Goal: Information Seeking & Learning: Find specific fact

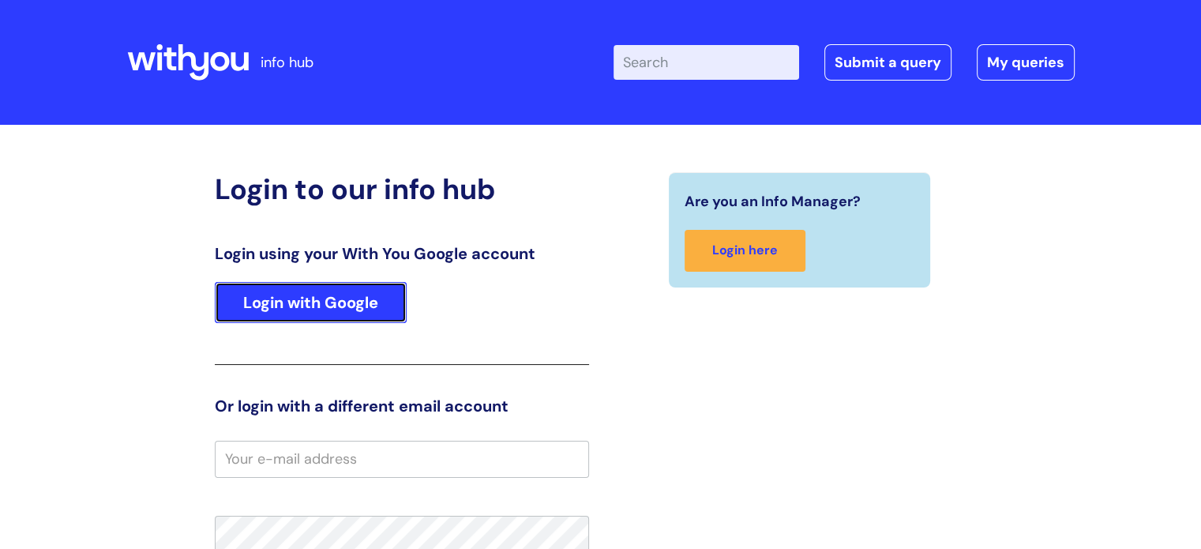
click at [365, 298] on link "Login with Google" at bounding box center [311, 302] width 192 height 41
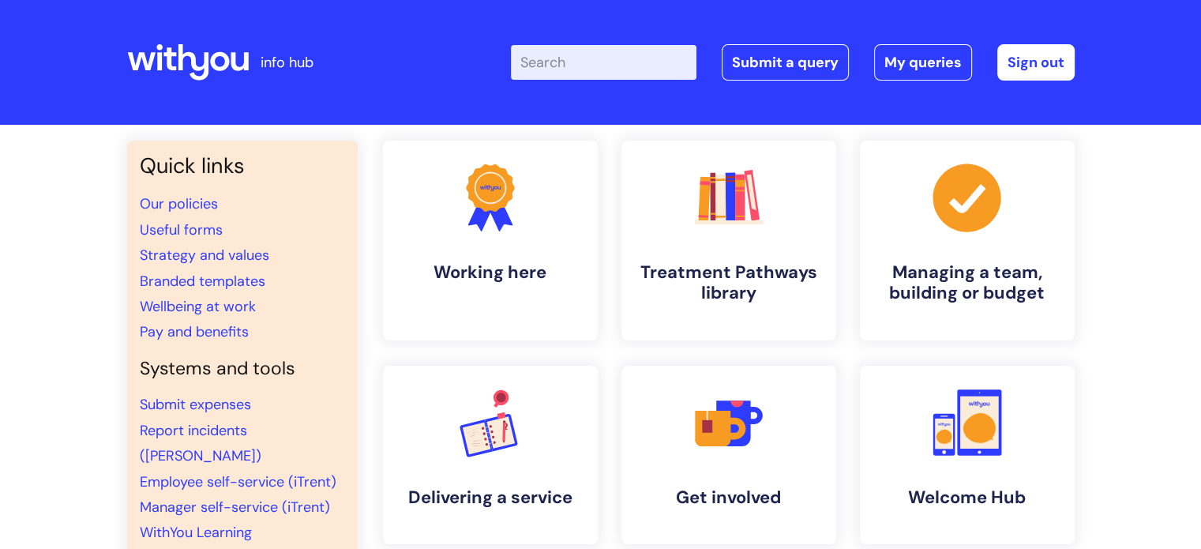
click at [595, 78] on input "Enter your search term here..." at bounding box center [604, 62] width 186 height 35
type input "sick pa"
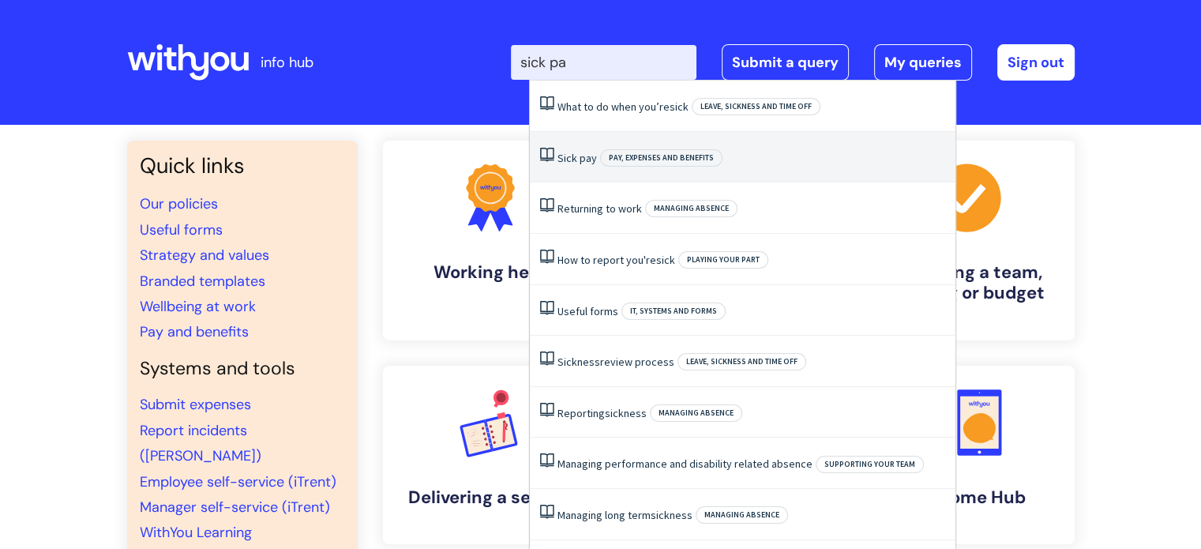
click at [607, 153] on span "Pay, expenses and benefits" at bounding box center [661, 157] width 122 height 17
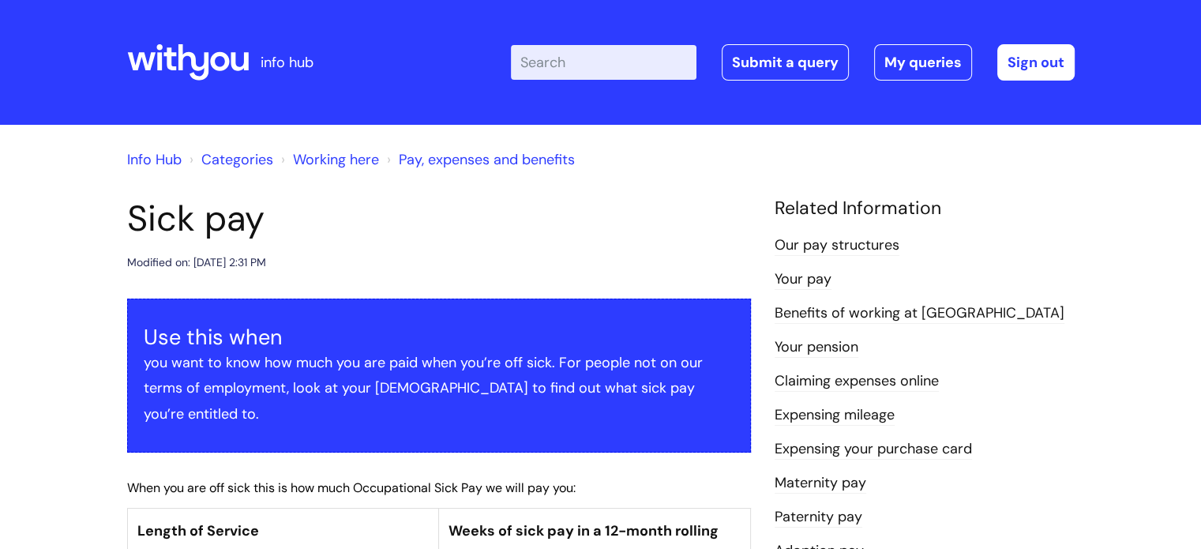
click at [242, 68] on icon at bounding box center [239, 61] width 17 height 18
